Goal: Task Accomplishment & Management: Use online tool/utility

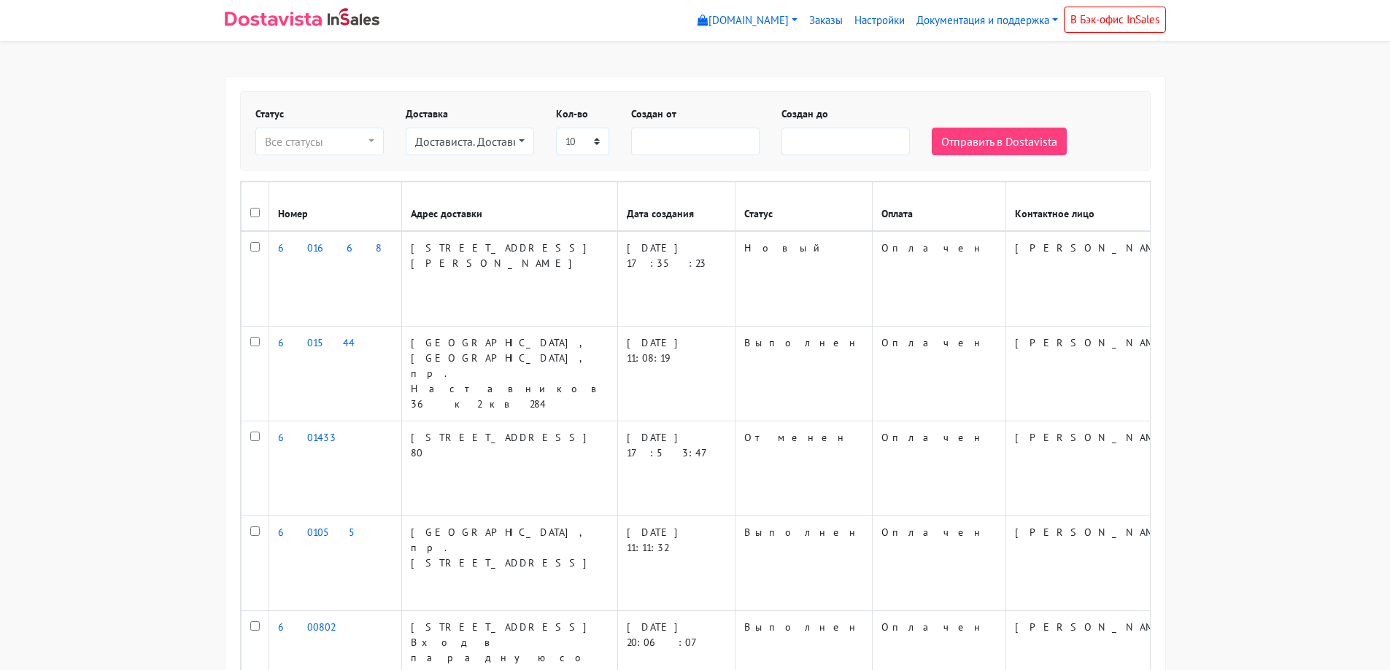
select select
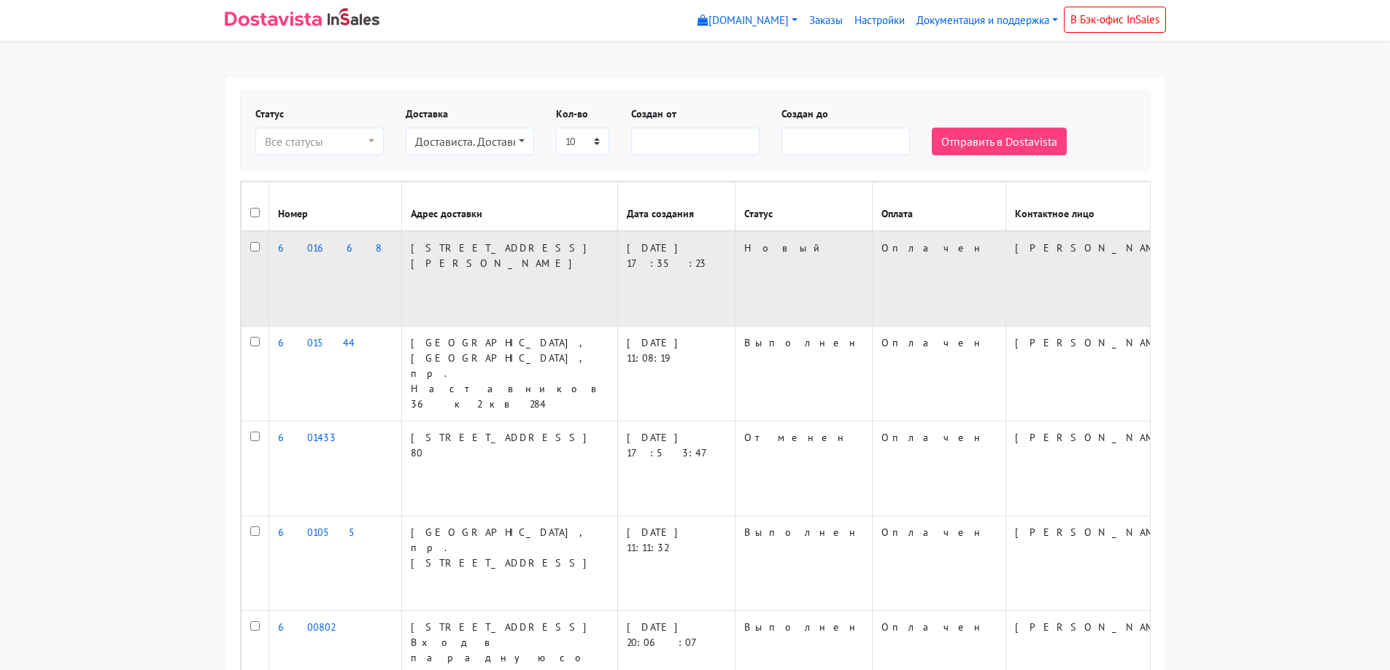
click at [257, 252] on input "checkbox" at bounding box center [254, 246] width 9 height 9
checkbox input "true"
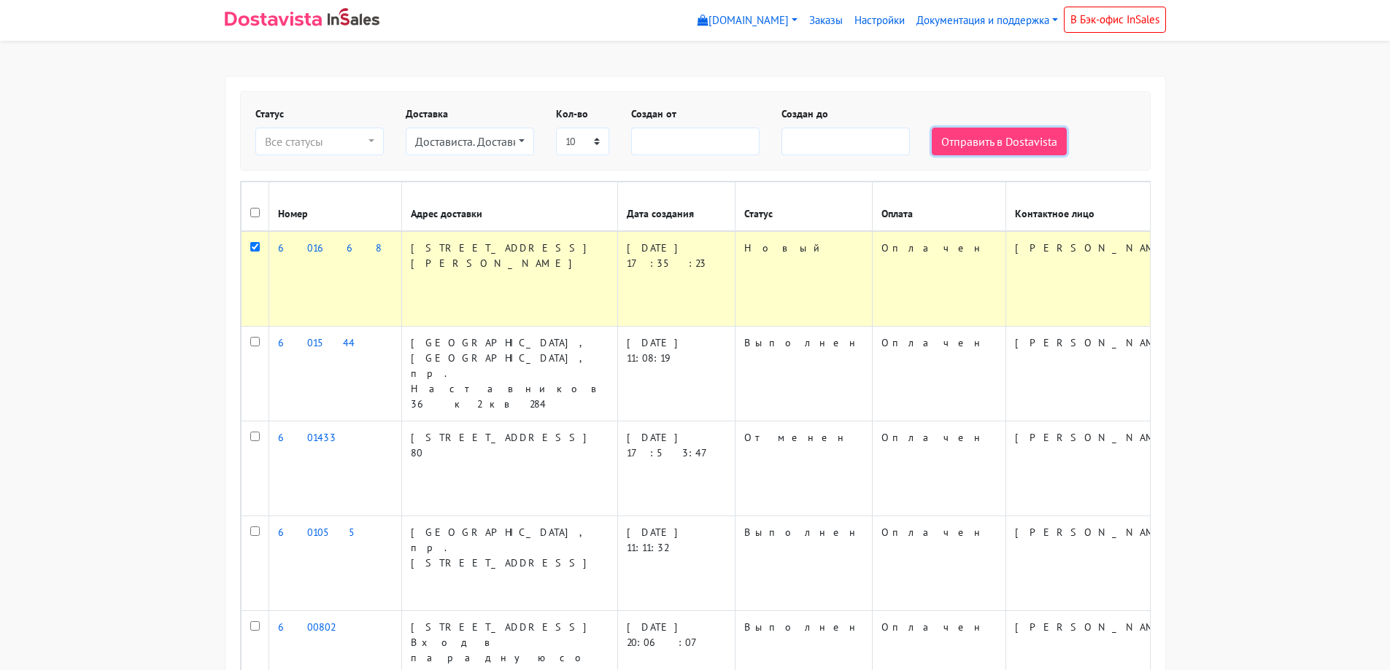
click at [1016, 145] on button "Отправить в Dostavista" at bounding box center [999, 142] width 135 height 28
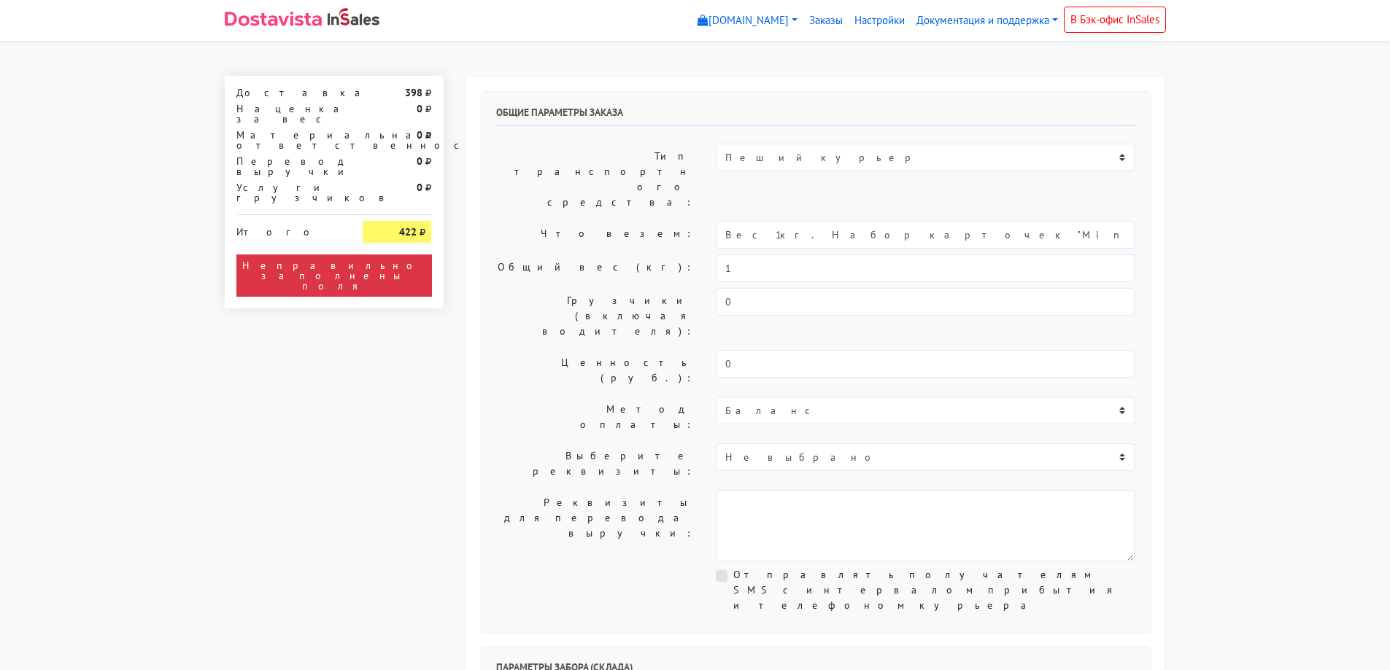
select select "12:00"
drag, startPoint x: 905, startPoint y: 201, endPoint x: 763, endPoint y: 196, distance: 141.7
click at [763, 221] on input "Вес 1кг. Набор карточек "Minecraft"" at bounding box center [925, 235] width 419 height 28
type input "Вес 1кг."
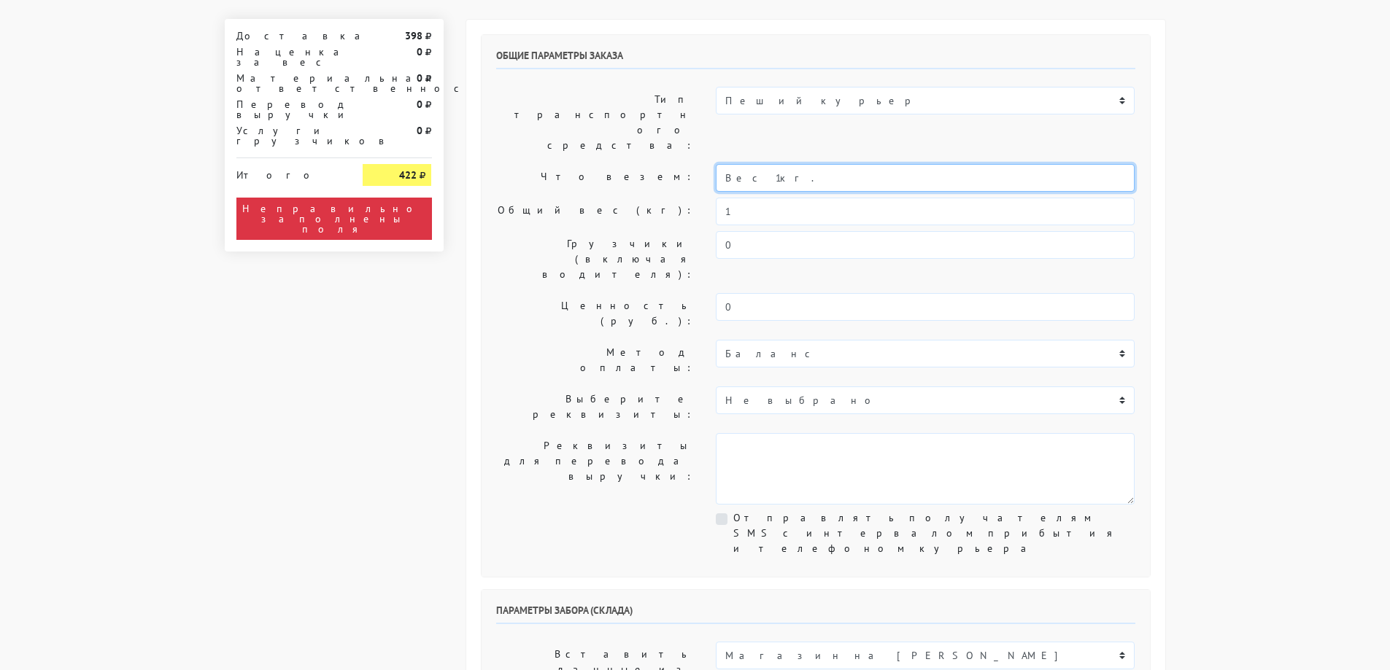
scroll to position [146, 0]
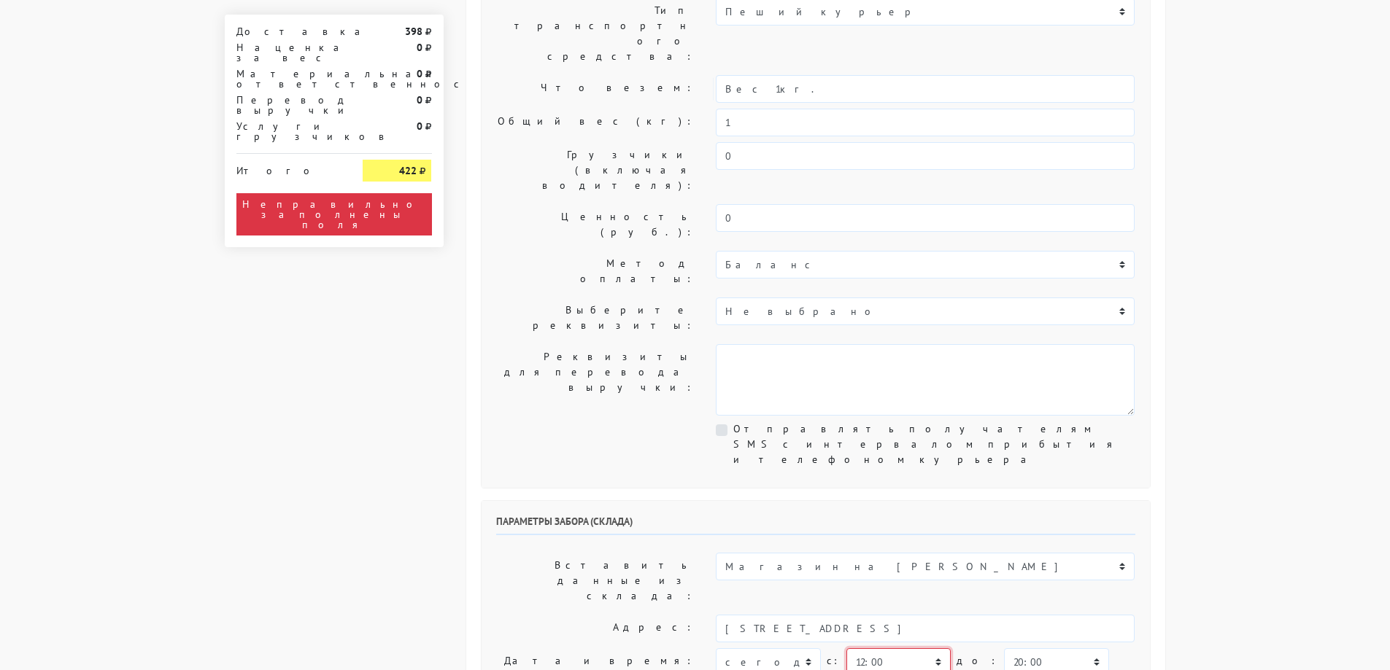
click at [885, 649] on select "00:00 00:30 01:00 01:30 02:00 02:30 03:00 03:30 04:00 04:30 05:00 05:30 06:00 0…" at bounding box center [898, 663] width 104 height 28
select select "19:00"
click at [846, 649] on select "00:00 00:30 01:00 01:30 02:00 02:30 03:00 03:30 04:00 04:30 05:00 05:30 06:00 0…" at bounding box center [898, 663] width 104 height 28
click at [1014, 649] on select "00:00 00:30 01:00 01:30 02:00 02:30 03:00 03:30 04:00 04:30 05:00 05:30 06:00 0…" at bounding box center [1056, 663] width 104 height 28
click at [1012, 649] on select "00:00 00:30 01:00 01:30 02:00 02:30 03:00 03:30 04:00 04:30 05:00 05:30 06:00 0…" at bounding box center [1056, 663] width 104 height 28
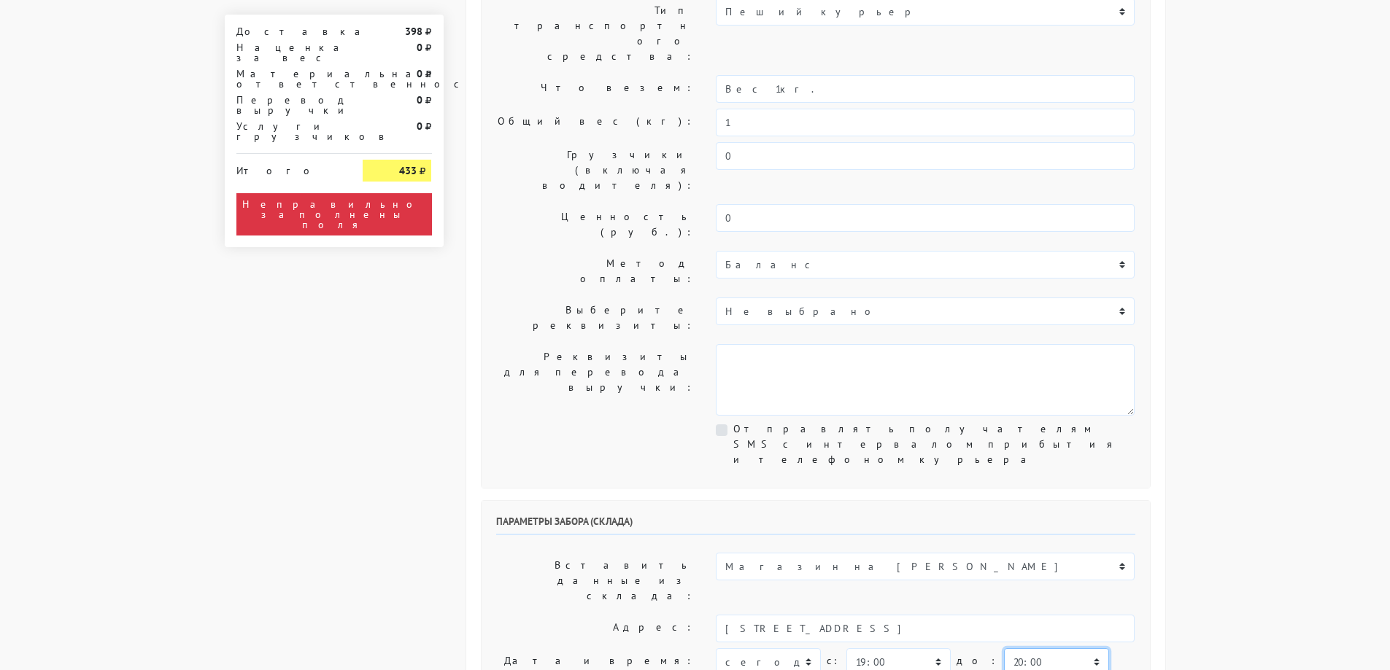
scroll to position [438, 0]
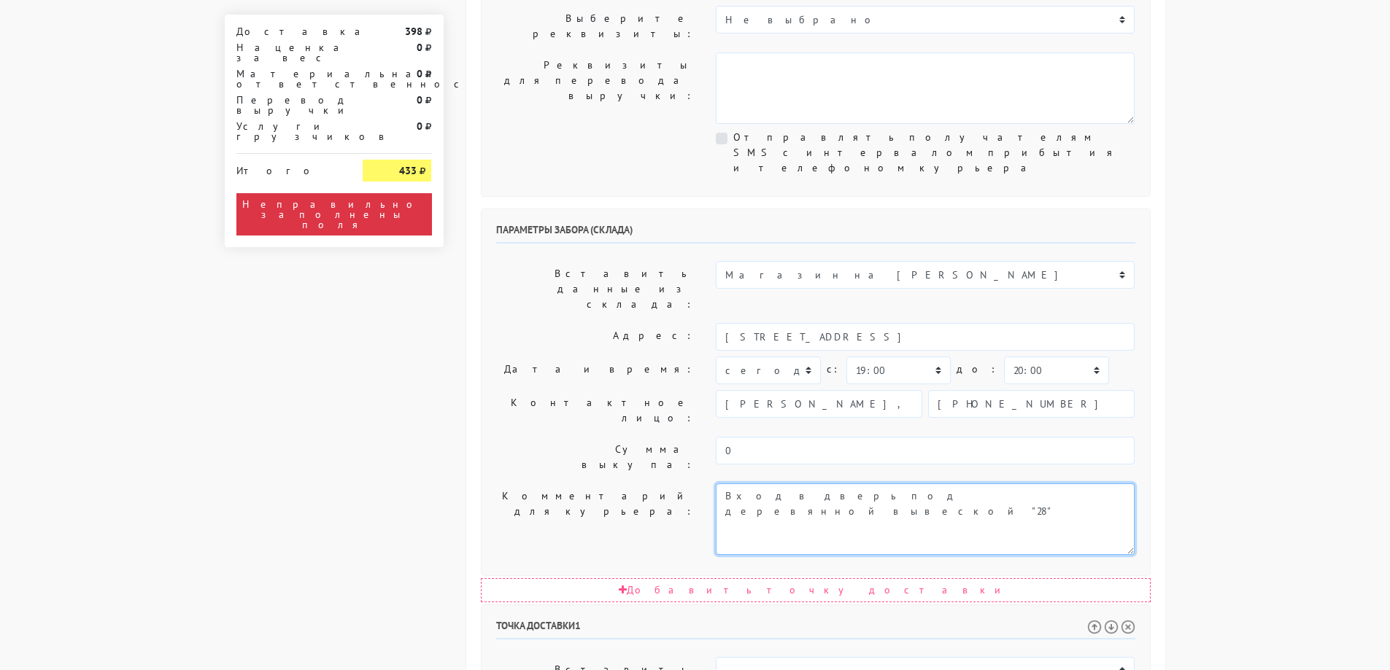
click at [941, 484] on textarea "Вход в дверь под деревянной вывеской "28"" at bounding box center [925, 520] width 419 height 72
type textarea "Вход в дверь под деревянной вывеской "28", обязательно забрать до 20:00"
click at [1293, 258] on body "[DOMAIN_NAME] [DOMAIN_NAME] Выйти Заказы Настройки 398" at bounding box center [695, 454] width 1390 height 1785
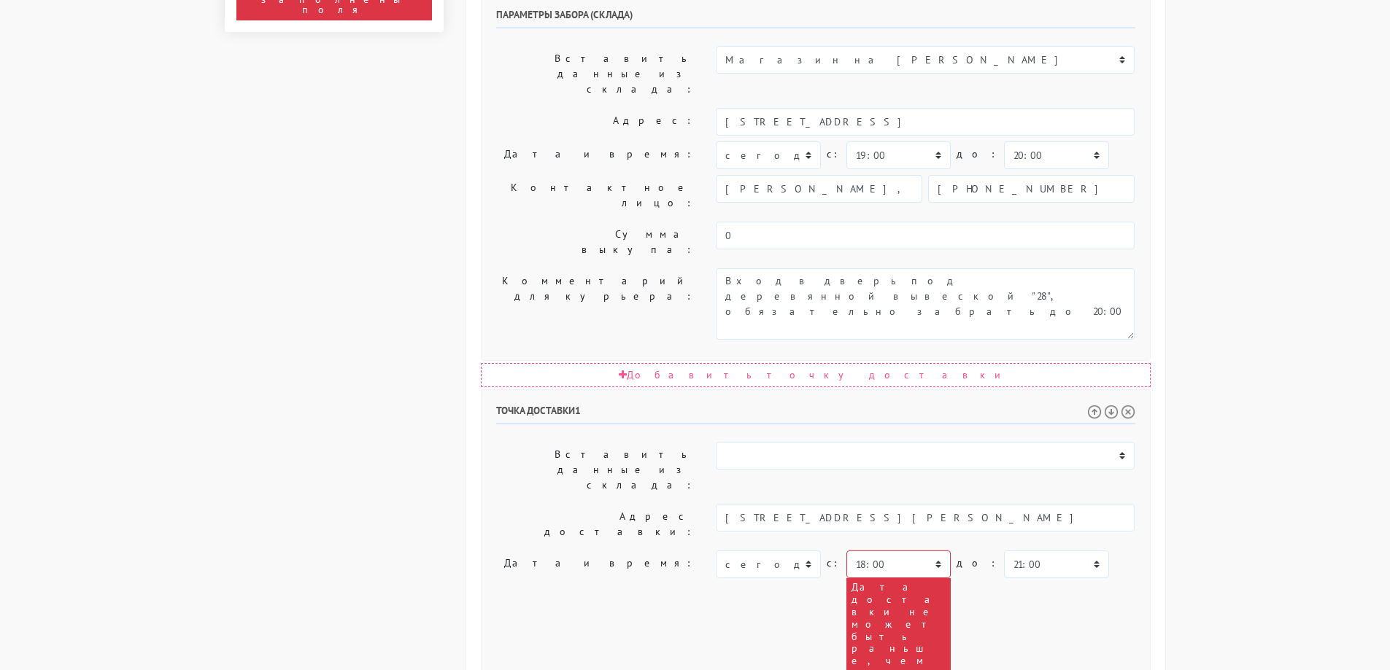
click at [1189, 355] on body "[DOMAIN_NAME] [DOMAIN_NAME] Выйти Заказы Настройки 398" at bounding box center [695, 239] width 1390 height 1785
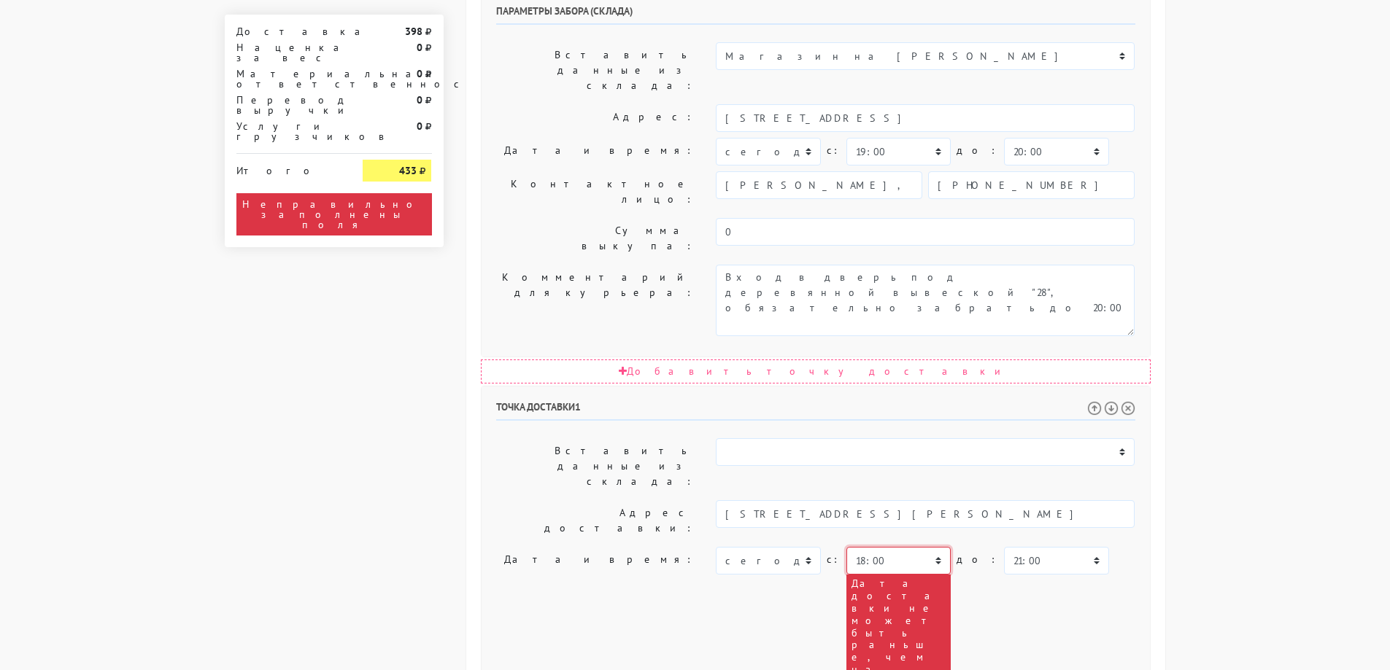
click at [882, 547] on select "00:00 00:30 01:00 01:30 02:00 02:30 03:00 03:30 04:00 04:30 05:00 05:30 06:00 0…" at bounding box center [898, 561] width 104 height 28
drag, startPoint x: 1219, startPoint y: 229, endPoint x: 880, endPoint y: 277, distance: 342.7
click at [1219, 229] on body "[DOMAIN_NAME] [DOMAIN_NAME] Выйти Заказы Настройки 398" at bounding box center [695, 235] width 1390 height 1785
click at [880, 547] on select "00:00 00:30 01:00 01:30 02:00 02:30 03:00 03:30 04:00 04:30 05:00 05:30 06:00 0…" at bounding box center [898, 561] width 104 height 28
select select "19:30"
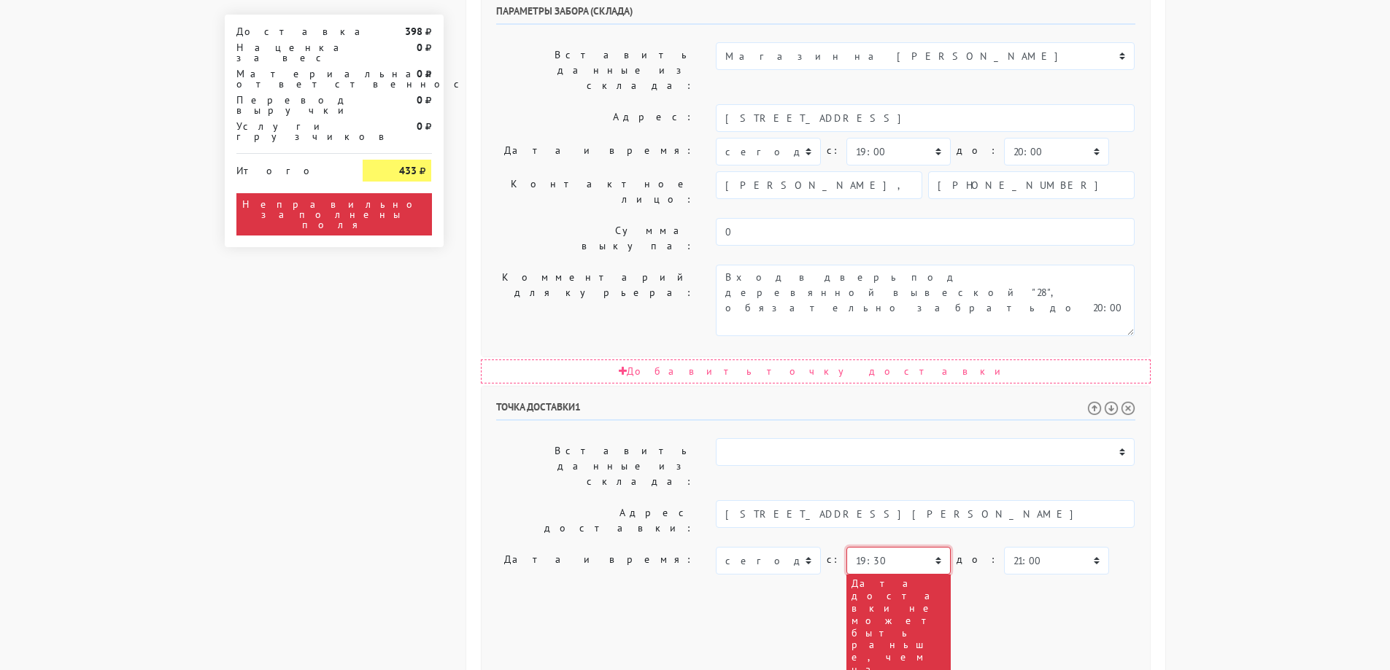
click at [846, 547] on select "00:00 00:30 01:00 01:30 02:00 02:30 03:00 03:30 04:00 04:30 05:00 05:30 06:00 0…" at bounding box center [898, 561] width 104 height 28
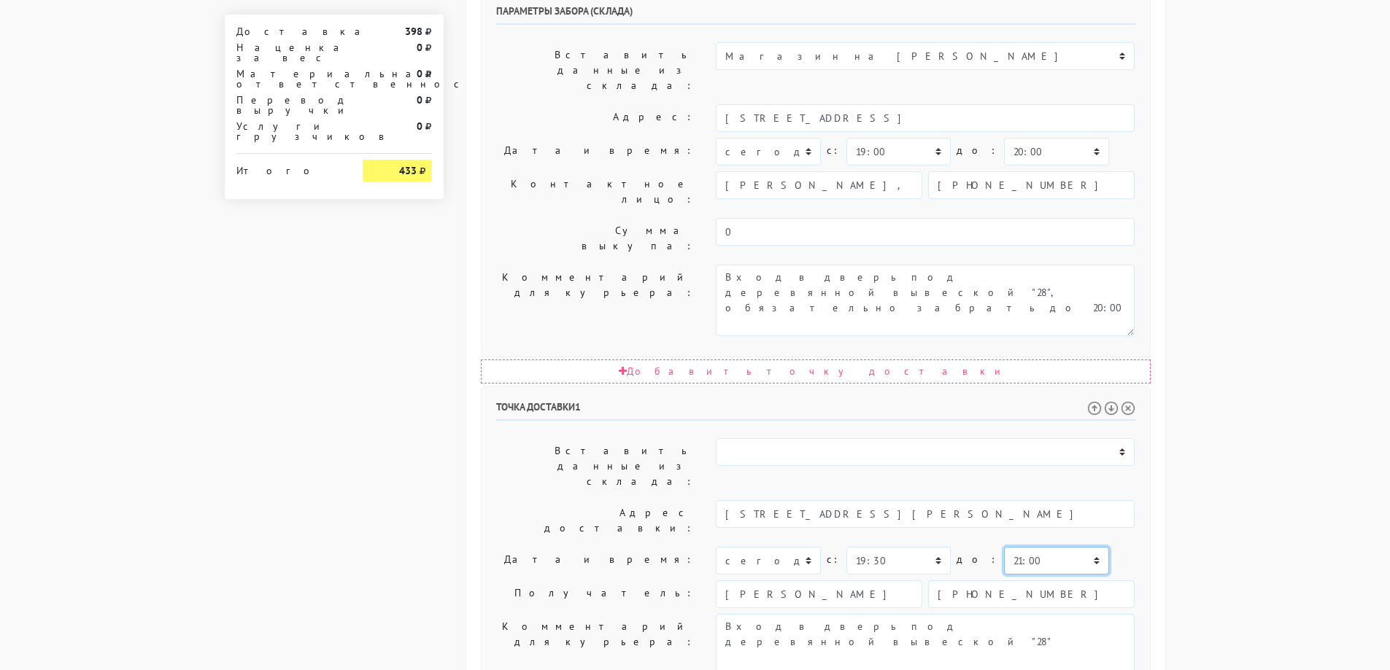
click at [1015, 547] on select "00:00 00:30 01:00 01:30 02:00 02:30 03:00 03:30 04:00 04:30 05:00 05:30 06:00 0…" at bounding box center [1056, 561] width 104 height 28
click at [1004, 547] on select "00:00 00:30 01:00 01:30 02:00 02:30 03:00 03:30 04:00 04:30 05:00 05:30 06:00 0…" at bounding box center [1056, 561] width 104 height 28
click at [1213, 302] on body "[DOMAIN_NAME] [DOMAIN_NAME] Выйти Заказы Настройки 398" at bounding box center [695, 159] width 1390 height 1633
click at [1004, 547] on select "00:00 00:30 01:00 01:30 02:00 02:30 03:00 03:30 04:00 04:30 05:00 05:30 06:00 0…" at bounding box center [1056, 561] width 104 height 28
select select "21:30"
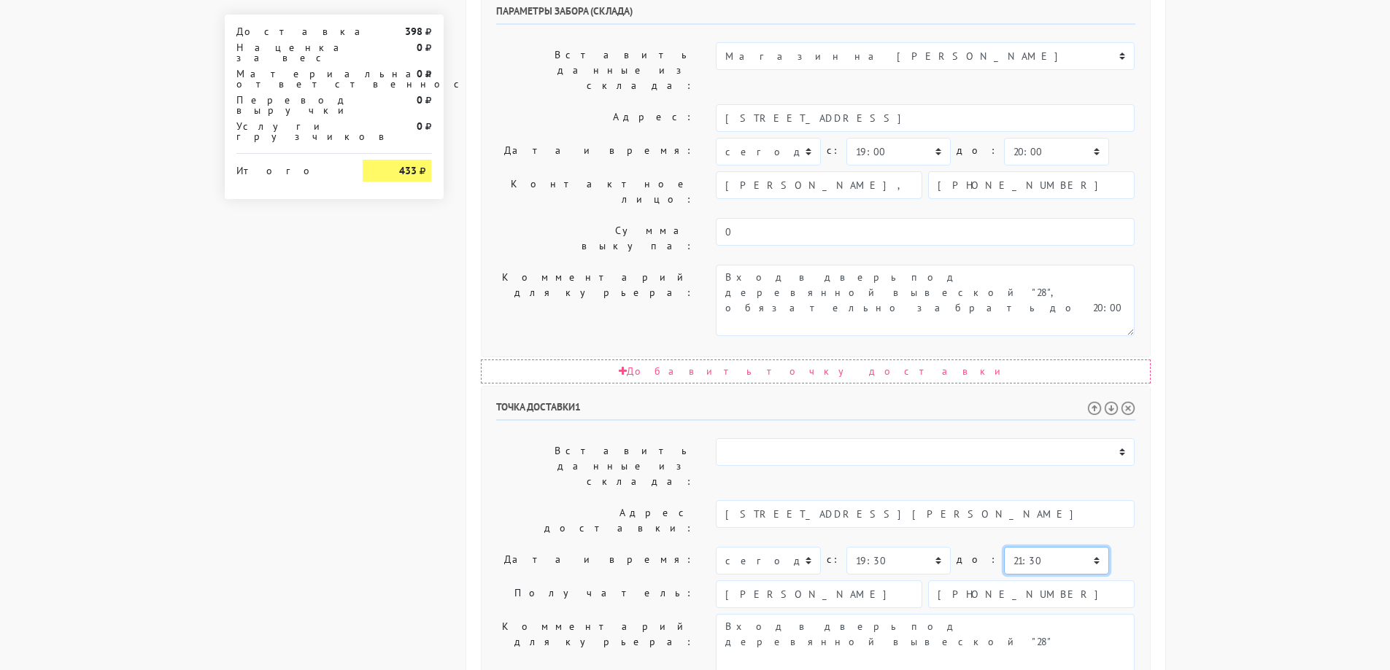
click at [1004, 547] on select "00:00 00:30 01:00 01:30 02:00 02:30 03:00 03:30 04:00 04:30 05:00 05:30 06:00 0…" at bounding box center [1056, 561] width 104 height 28
click at [1287, 366] on body "[DOMAIN_NAME] [DOMAIN_NAME] Выйти Заказы Настройки 398" at bounding box center [695, 159] width 1390 height 1633
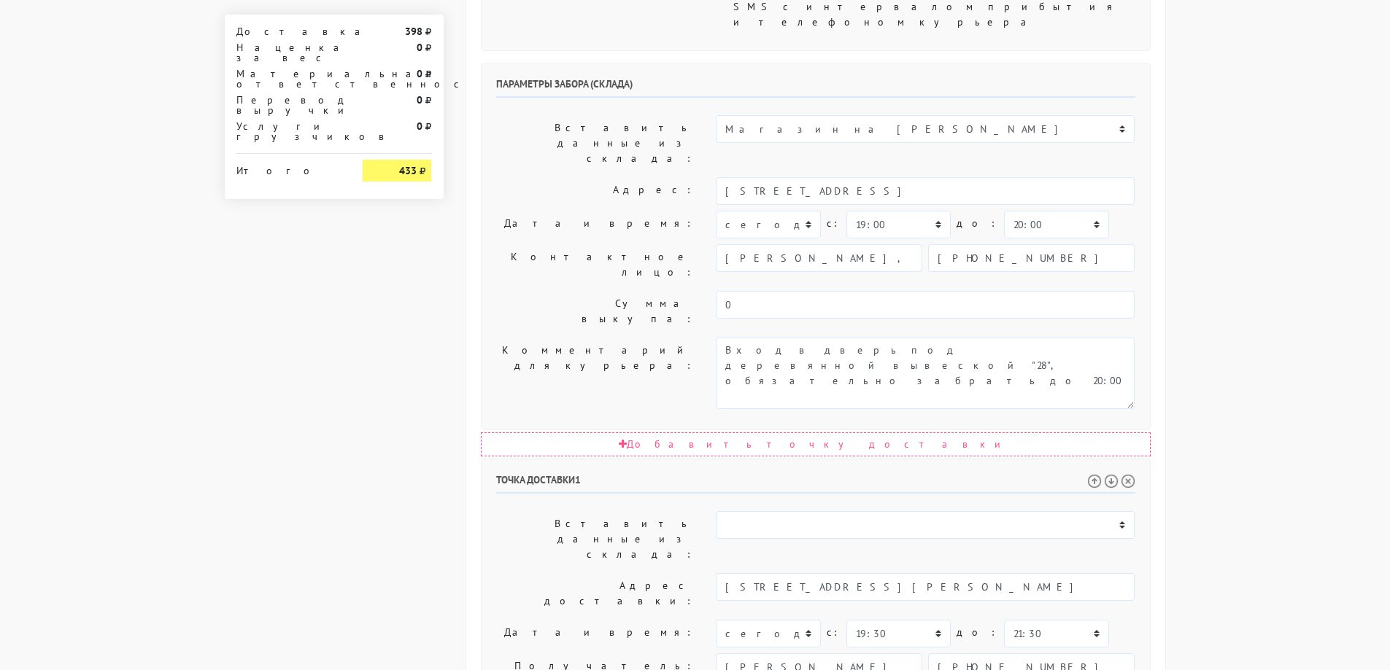
click at [1243, 355] on body "[DOMAIN_NAME] [DOMAIN_NAME] Выйти Заказы Настройки 398" at bounding box center [695, 232] width 1390 height 1633
drag, startPoint x: 943, startPoint y: 469, endPoint x: 546, endPoint y: 440, distance: 398.7
click at [1329, 341] on body "[DOMAIN_NAME] [DOMAIN_NAME] Выйти Заказы Настройки 398" at bounding box center [695, 232] width 1390 height 1633
click at [1238, 339] on body "[DOMAIN_NAME] [DOMAIN_NAME] Выйти Заказы Настройки 398" at bounding box center [695, 232] width 1390 height 1633
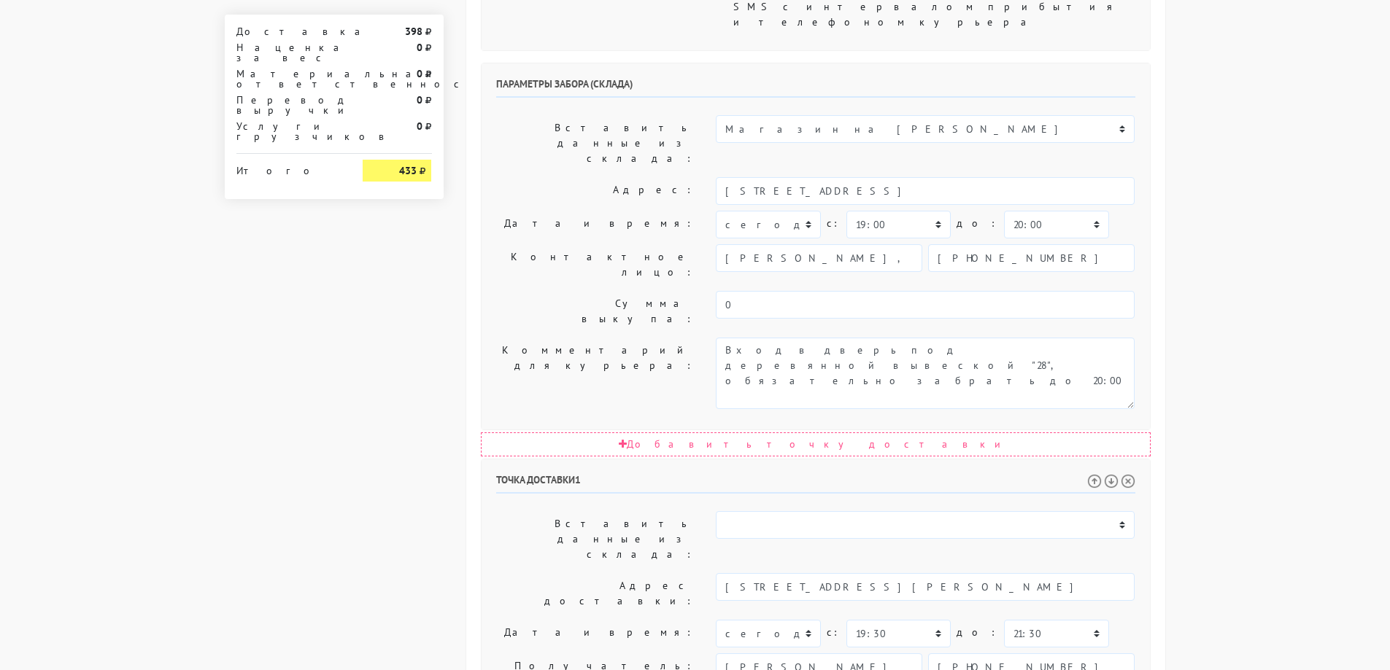
click at [1229, 401] on body "[DOMAIN_NAME] [DOMAIN_NAME] Выйти Заказы Настройки 398" at bounding box center [695, 232] width 1390 height 1633
click at [1234, 519] on body "[DOMAIN_NAME] [DOMAIN_NAME] Выйти Заказы Настройки 398" at bounding box center [695, 232] width 1390 height 1633
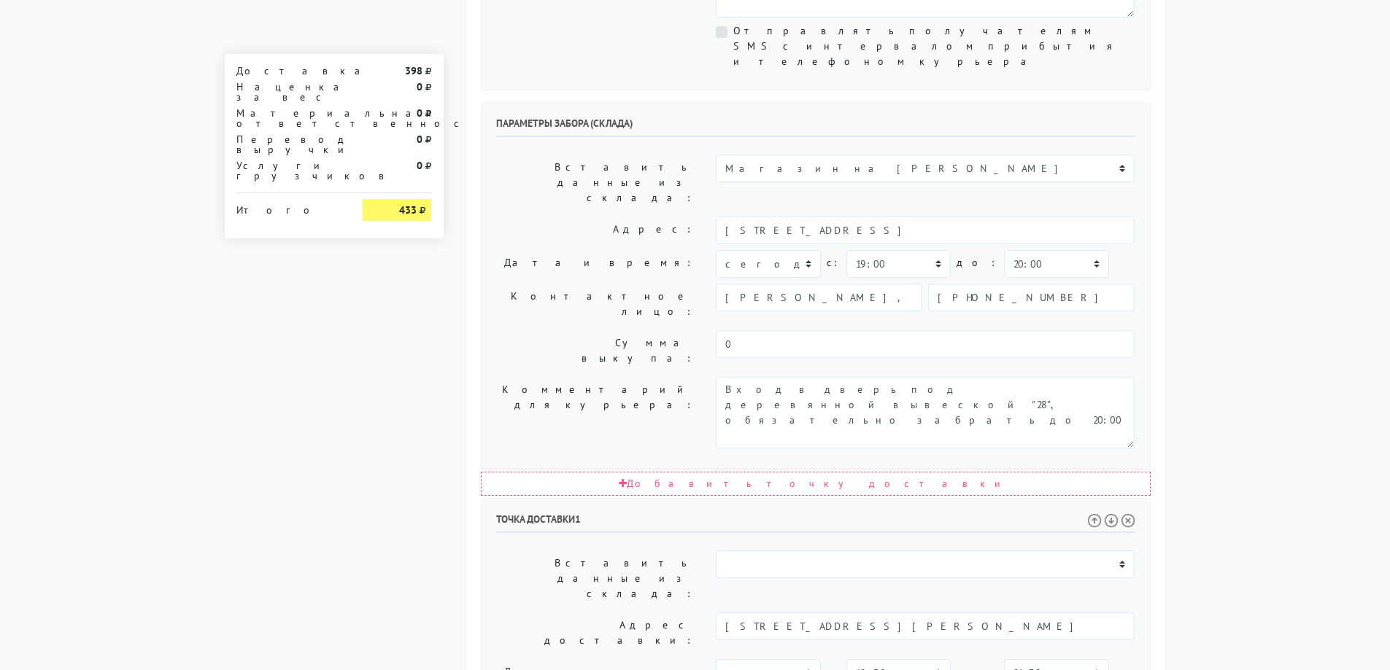
scroll to position [511, 0]
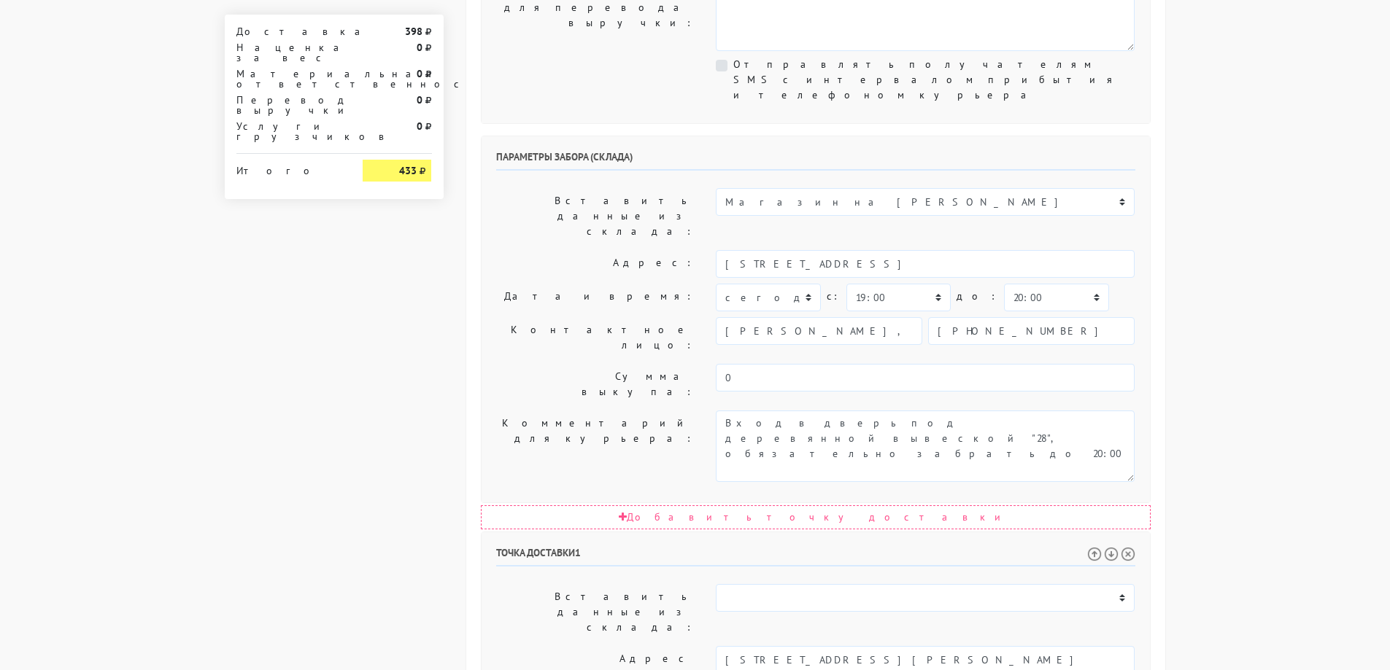
click at [1245, 511] on body "[DOMAIN_NAME] [DOMAIN_NAME] Выйти Заказы Настройки 398" at bounding box center [695, 305] width 1390 height 1633
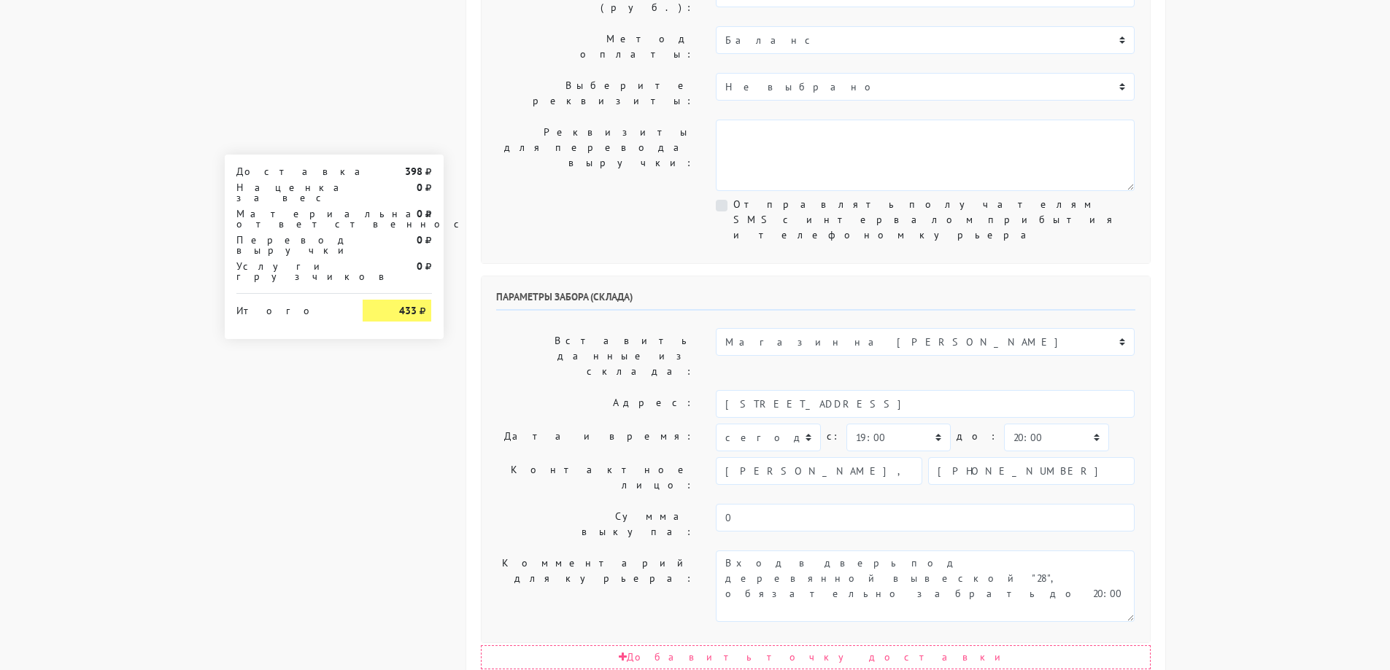
scroll to position [365, 0]
click at [1245, 511] on body "[DOMAIN_NAME] [DOMAIN_NAME] Выйти Заказы Настройки 398" at bounding box center [695, 451] width 1390 height 1633
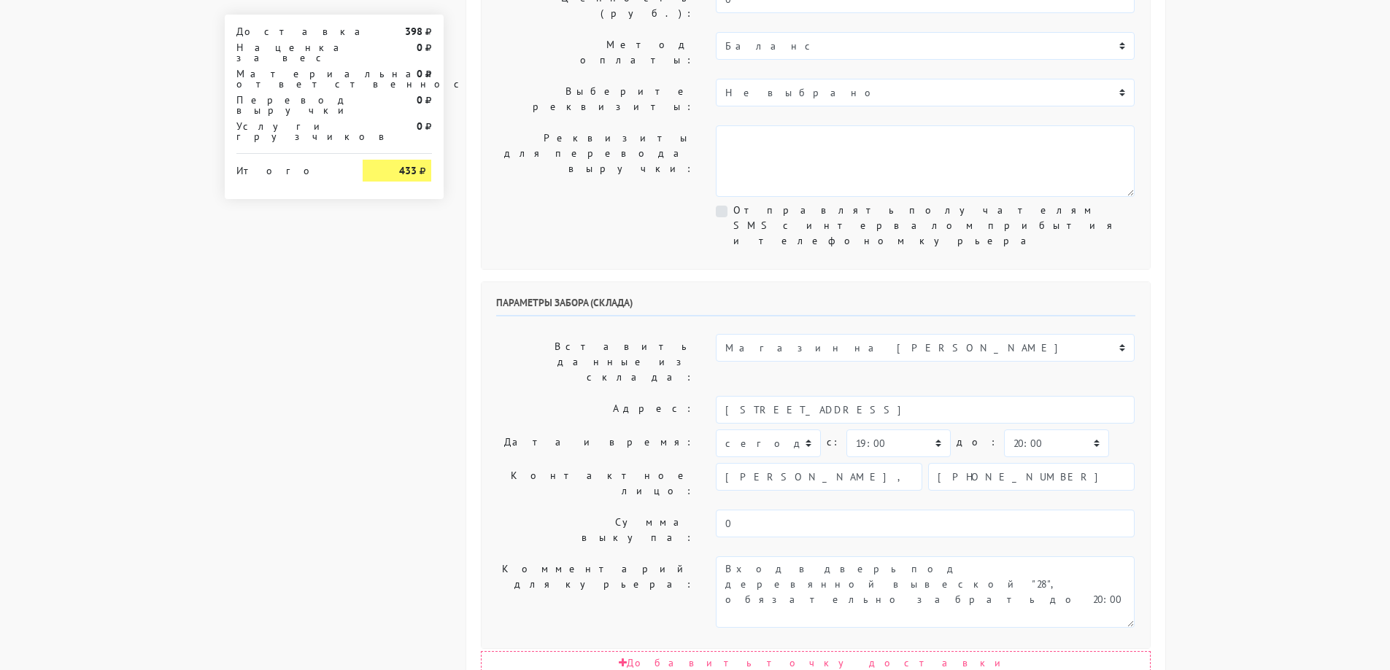
click at [1286, 330] on body "[DOMAIN_NAME] [DOMAIN_NAME] Выйти Заказы Настройки 398" at bounding box center [695, 451] width 1390 height 1633
click at [835, 557] on textarea "Вход в дверь под деревянной вывеской "28"" at bounding box center [925, 593] width 419 height 72
click at [1294, 386] on body "[DOMAIN_NAME] [DOMAIN_NAME] Выйти Заказы Настройки 398" at bounding box center [695, 451] width 1390 height 1633
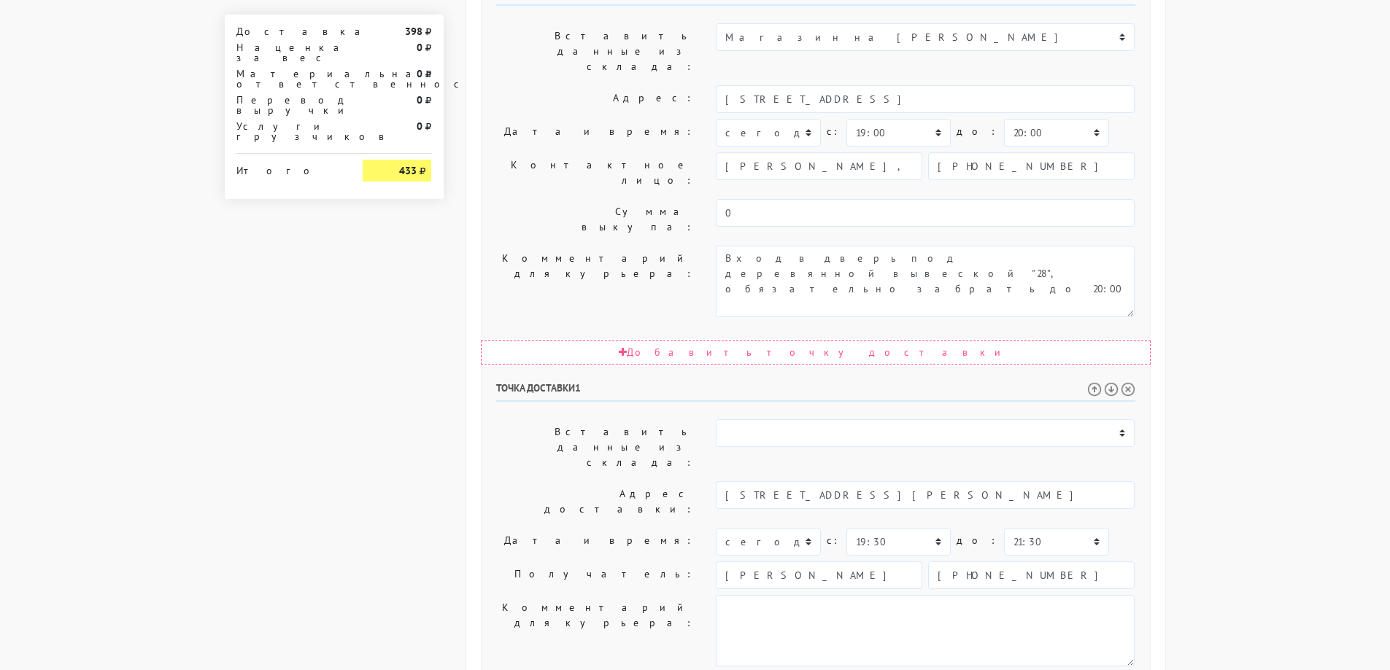
click at [1260, 433] on body "[DOMAIN_NAME] [DOMAIN_NAME] Выйти Заказы Настройки 398" at bounding box center [695, 140] width 1390 height 1633
click at [1253, 436] on body "[DOMAIN_NAME] [DOMAIN_NAME] Выйти Заказы Настройки 398" at bounding box center [695, 140] width 1390 height 1633
click at [1258, 429] on body "[DOMAIN_NAME] [DOMAIN_NAME] Выйти Заказы Настройки 398" at bounding box center [695, 140] width 1390 height 1633
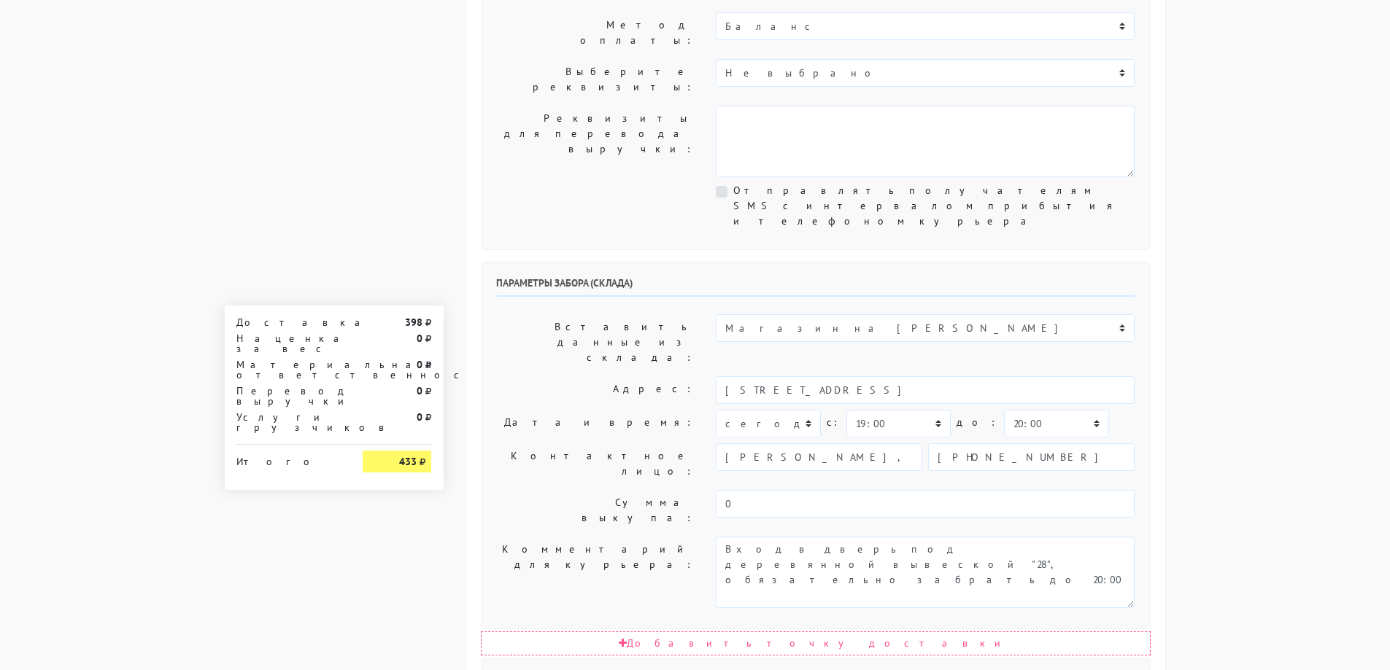
scroll to position [384, 0]
click at [1258, 409] on body "[DOMAIN_NAME] [DOMAIN_NAME] Выйти Заказы Настройки 398" at bounding box center [695, 432] width 1390 height 1633
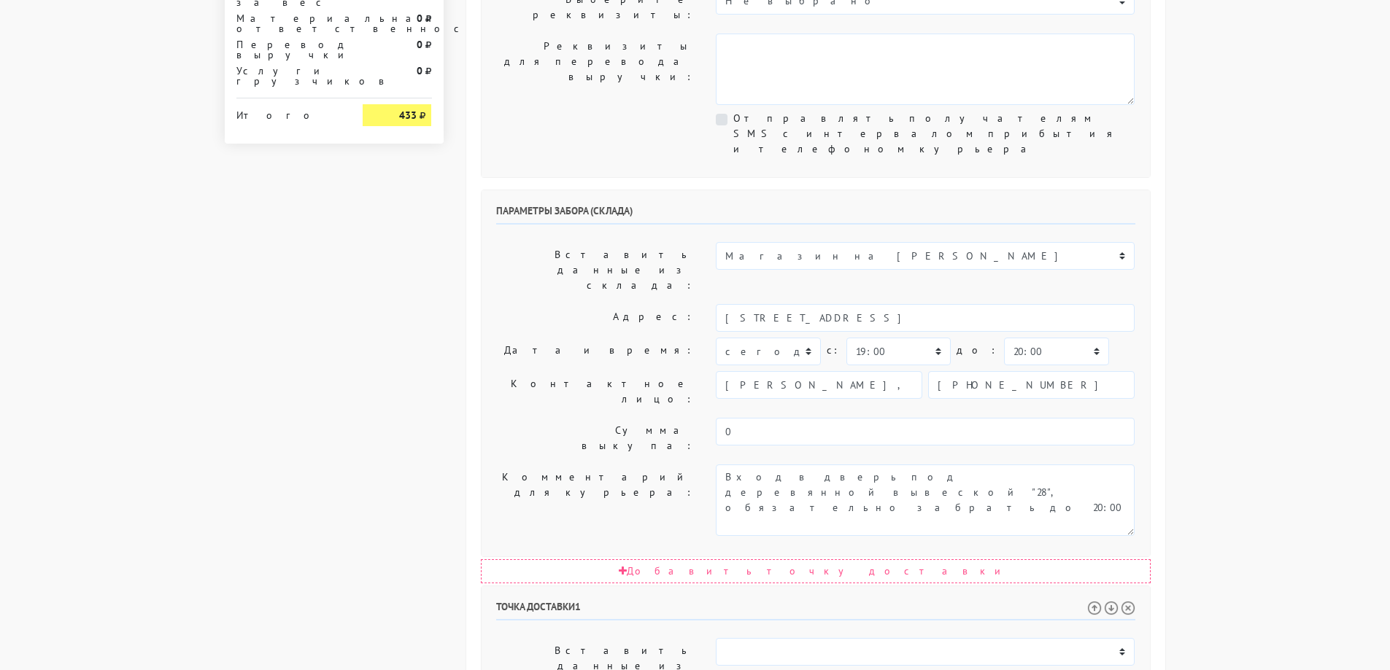
click at [1258, 409] on body "[DOMAIN_NAME] [DOMAIN_NAME] Выйти Заказы Настройки 398" at bounding box center [695, 359] width 1390 height 1633
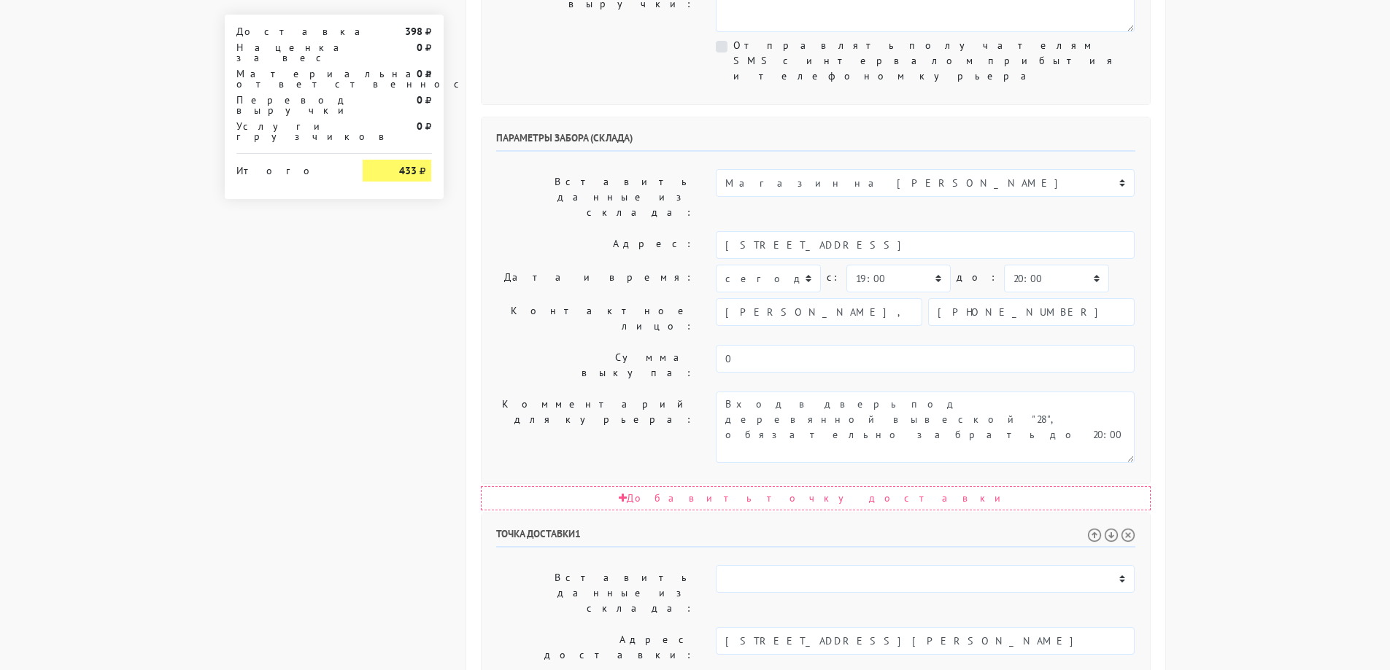
scroll to position [676, 0]
